Goal: Find specific page/section: Find specific page/section

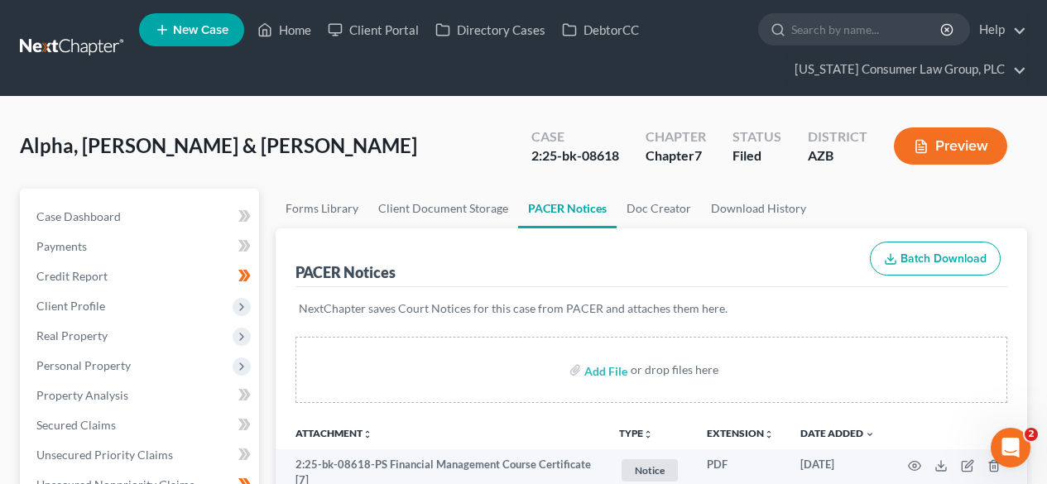
click at [64, 54] on link at bounding box center [73, 48] width 106 height 30
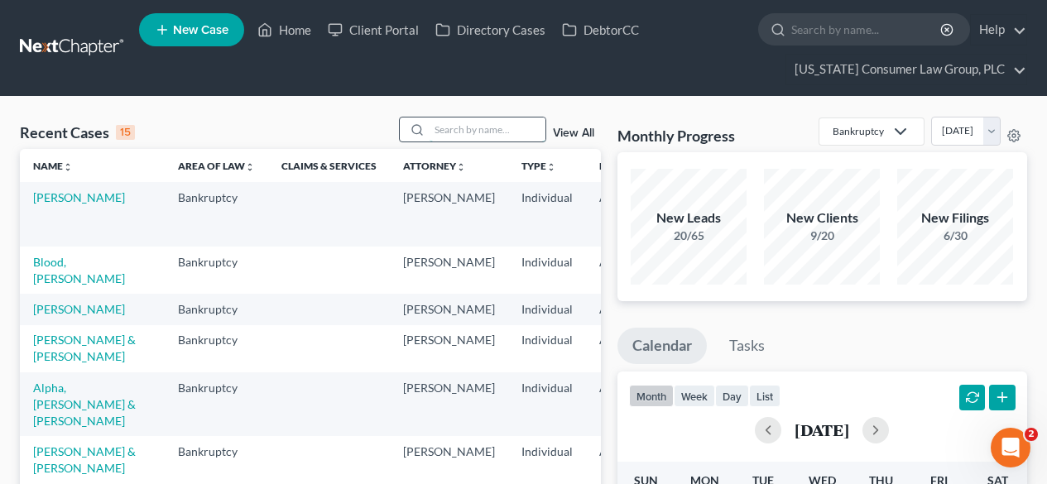
click at [448, 131] on input "search" at bounding box center [487, 129] width 116 height 24
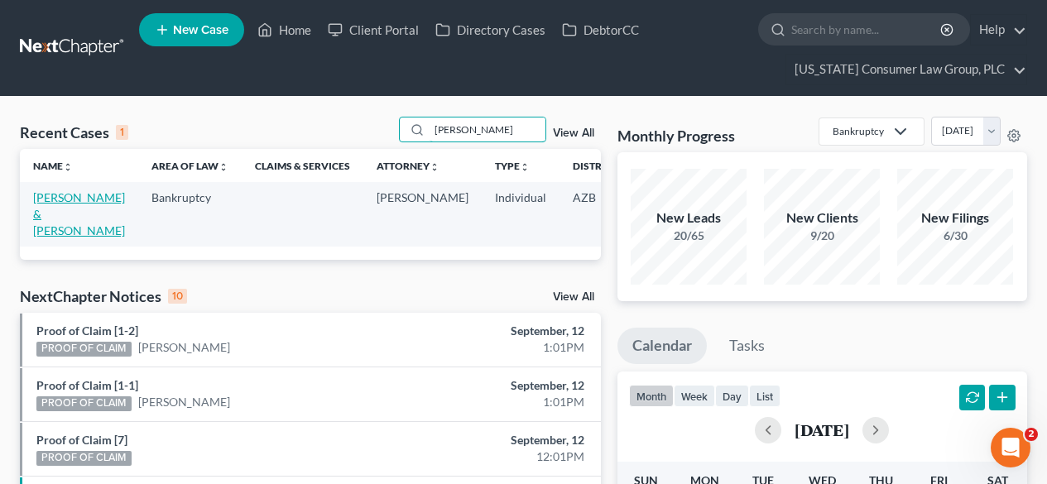
type input "erickson"
click at [60, 209] on link "Erickson, David & Kara" at bounding box center [79, 213] width 92 height 47
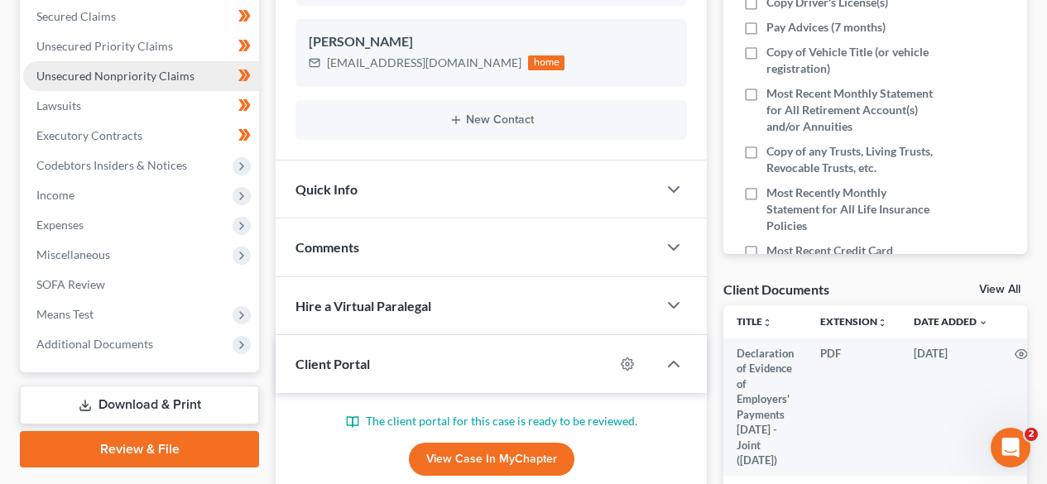
scroll to position [441, 0]
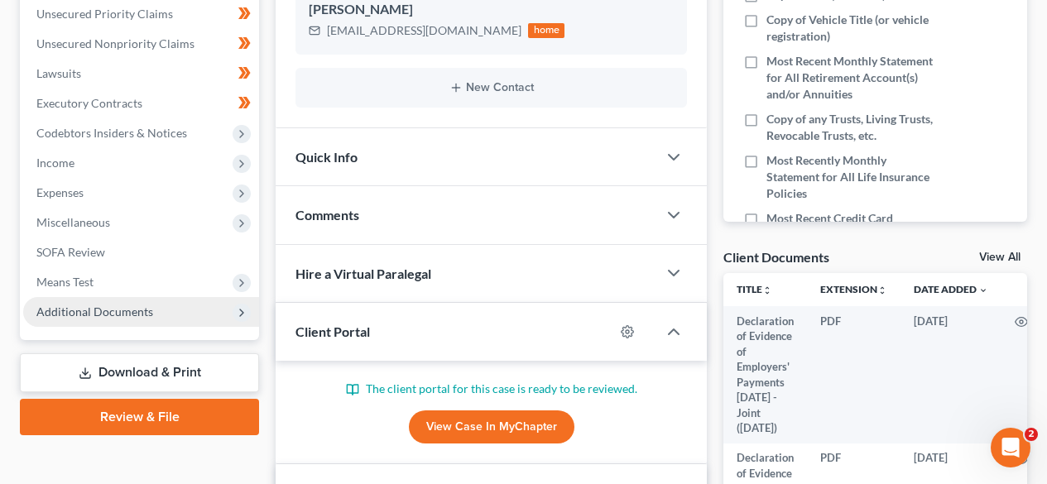
click at [98, 305] on span "Additional Documents" at bounding box center [94, 311] width 117 height 14
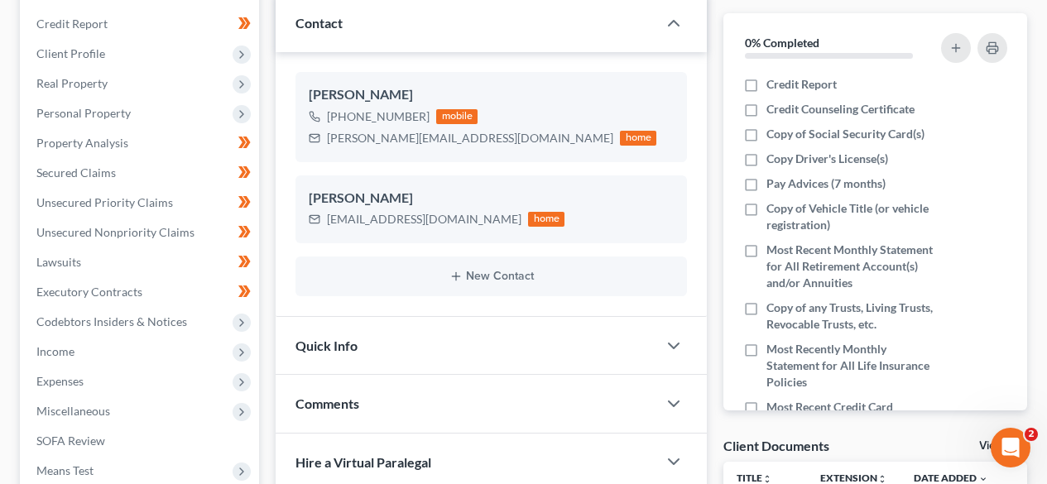
scroll to position [221, 0]
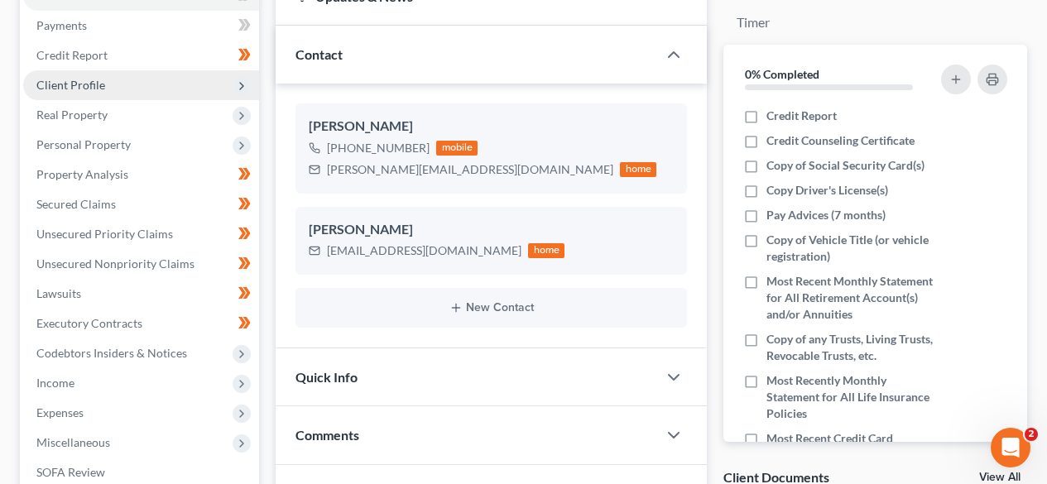
click at [76, 93] on span "Client Profile" at bounding box center [141, 85] width 236 height 30
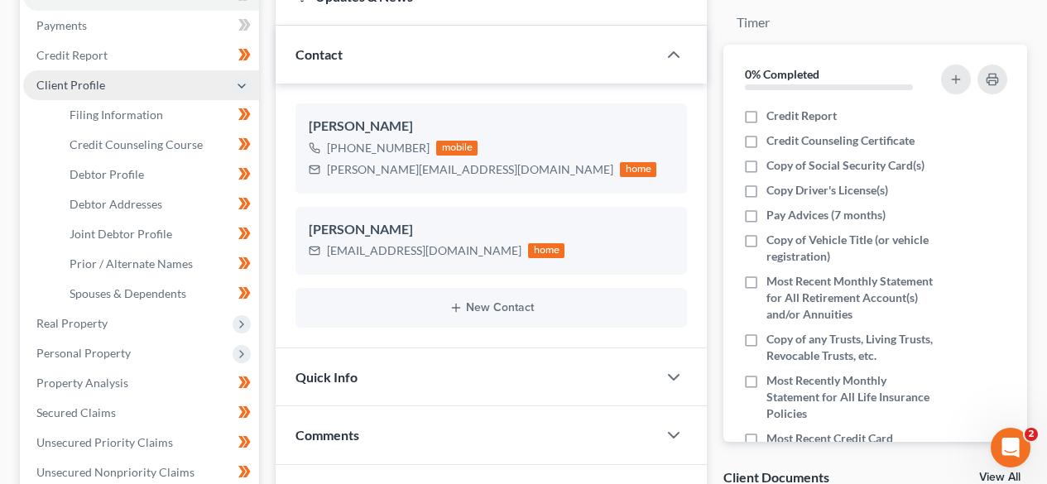
click at [79, 87] on span "Client Profile" at bounding box center [70, 85] width 69 height 14
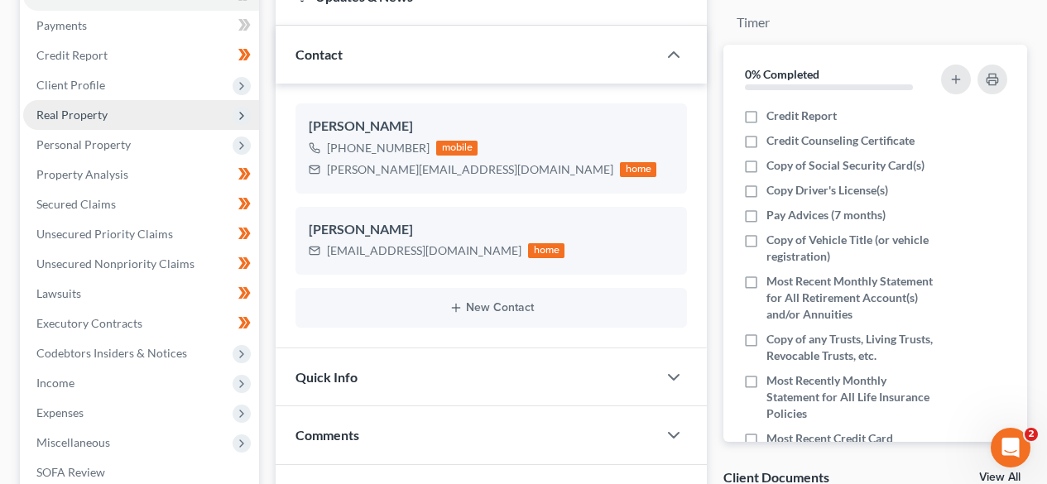
click at [93, 113] on span "Real Property" at bounding box center [71, 115] width 71 height 14
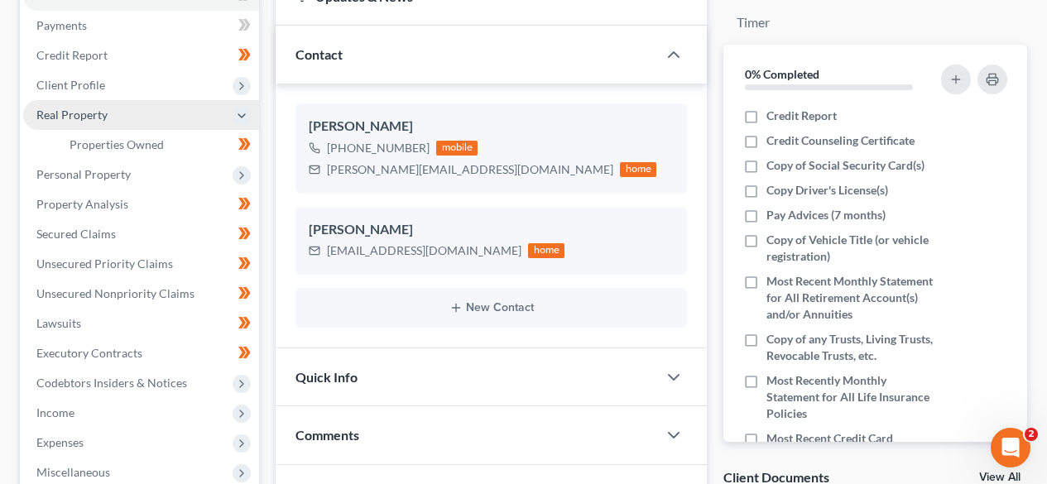
click at [93, 113] on span "Real Property" at bounding box center [71, 115] width 71 height 14
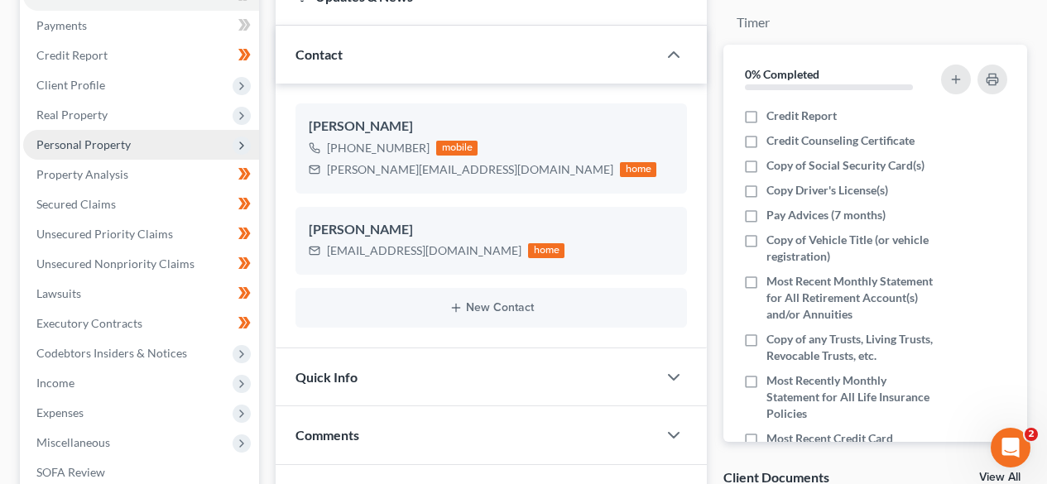
click at [88, 142] on span "Personal Property" at bounding box center [83, 144] width 94 height 14
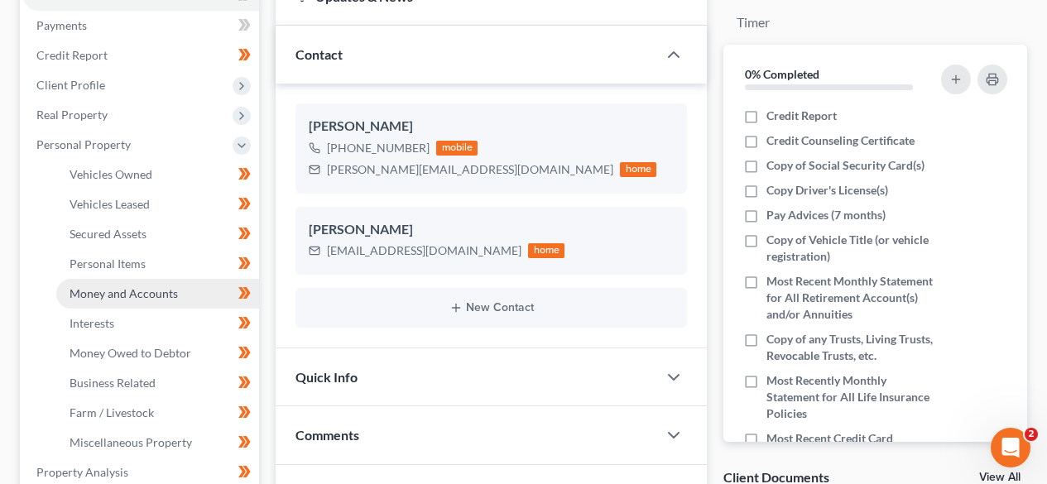
click at [104, 299] on span "Money and Accounts" at bounding box center [123, 293] width 108 height 14
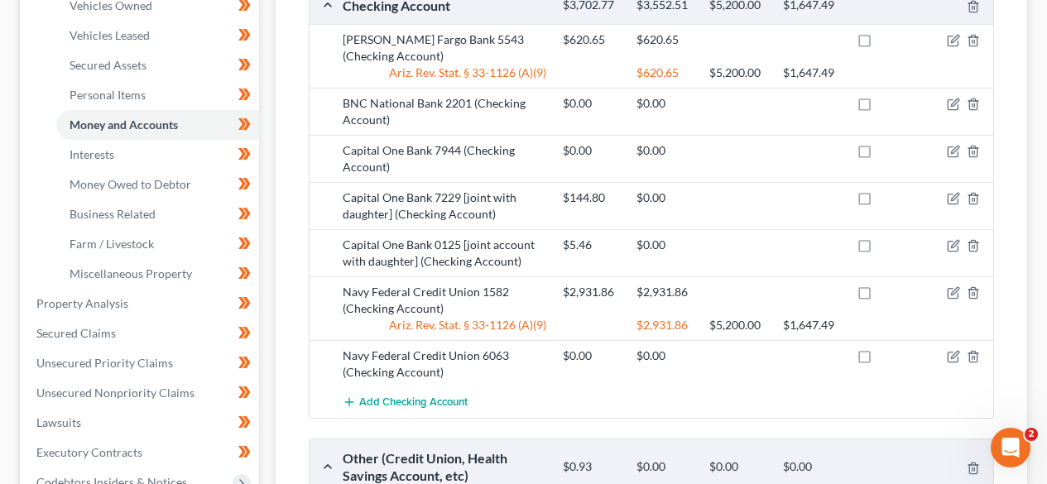
scroll to position [441, 0]
